Goal: Task Accomplishment & Management: Manage account settings

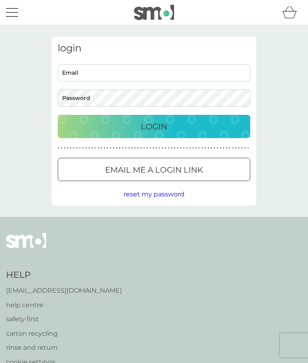
click at [224, 75] on input "Email" at bounding box center [154, 72] width 193 height 17
type input "merylhayes100@gmail.com"
click at [162, 128] on p "Login" at bounding box center [154, 126] width 26 height 13
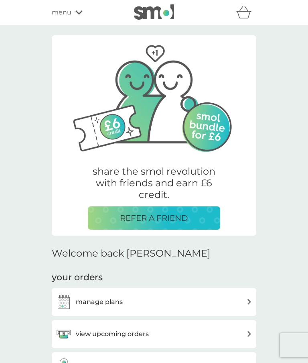
scroll to position [58, 0]
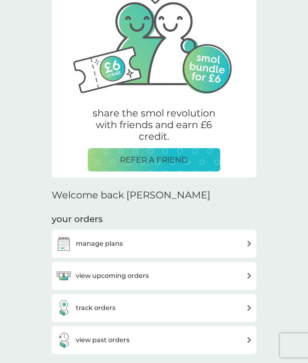
click at [126, 276] on h3 "view upcoming orders" at bounding box center [112, 275] width 73 height 10
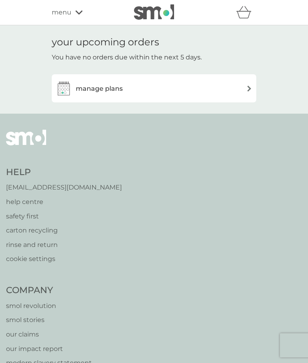
click at [248, 91] on img at bounding box center [249, 88] width 6 height 6
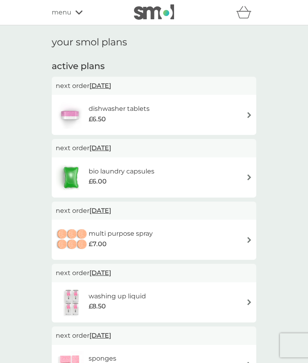
click at [111, 147] on span "15 Dec 2025" at bounding box center [100, 148] width 22 height 16
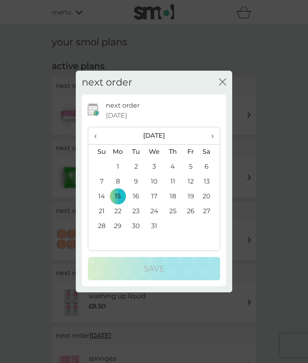
click at [222, 86] on button "close" at bounding box center [222, 82] width 7 height 8
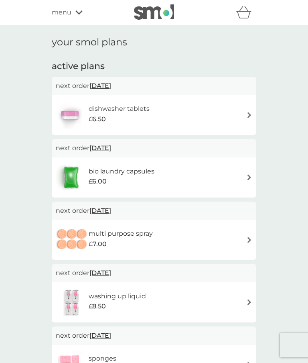
click at [8, 358] on div "your smol plans active plans next order 23 Sep 2025 dishwasher tablets £6.50 ne…" at bounding box center [154, 214] width 308 height 379
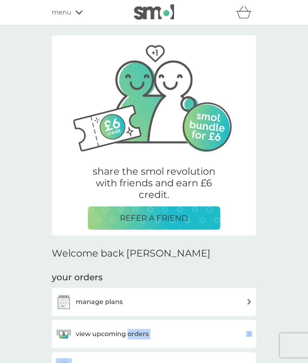
click at [98, 299] on h3 "manage plans" at bounding box center [99, 301] width 47 height 10
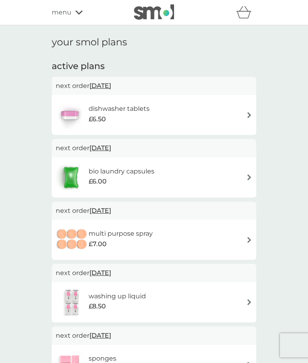
click at [251, 166] on div "bio laundry capsules £6.00" at bounding box center [154, 177] width 197 height 28
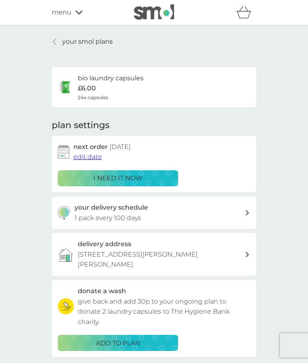
click at [120, 176] on p "i need it now" at bounding box center [117, 178] width 49 height 10
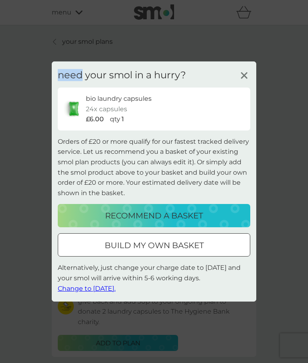
click at [93, 292] on span "Change to tomorrow." at bounding box center [87, 288] width 58 height 8
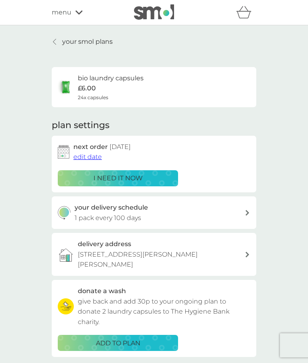
click at [85, 12] on div "menu" at bounding box center [86, 12] width 68 height 10
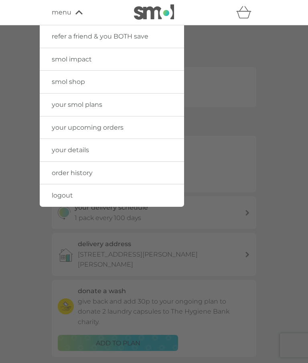
click at [83, 12] on div "menu" at bounding box center [86, 12] width 68 height 10
